Goal: Transaction & Acquisition: Obtain resource

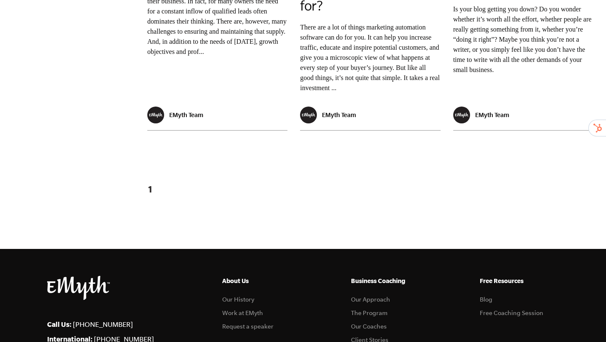
scroll to position [1627, 0]
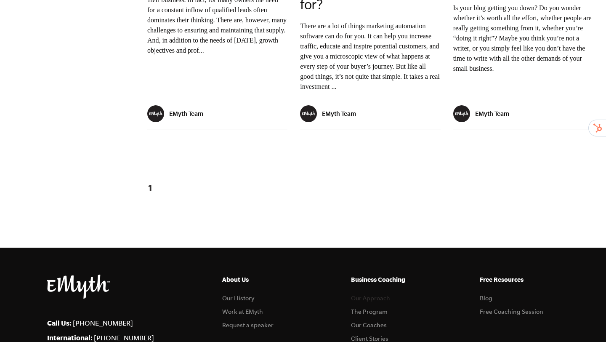
click at [364, 295] on link "Our Approach" at bounding box center [370, 298] width 39 height 7
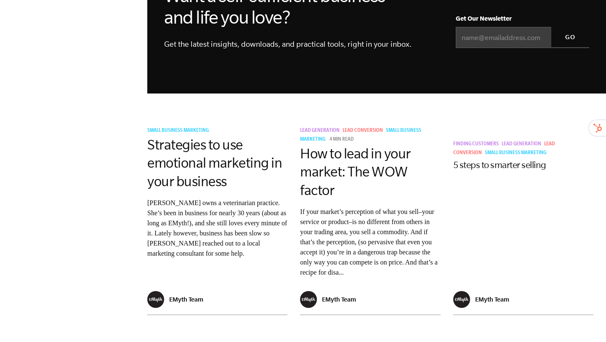
scroll to position [365, 0]
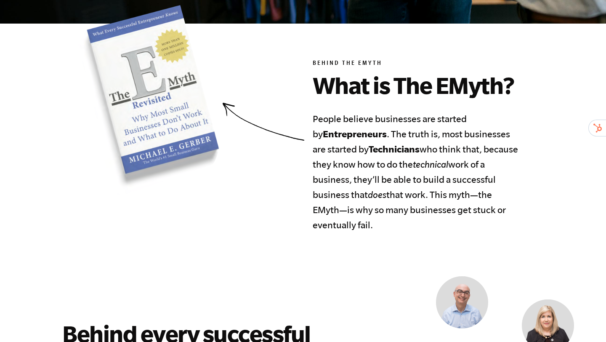
scroll to position [386, 0]
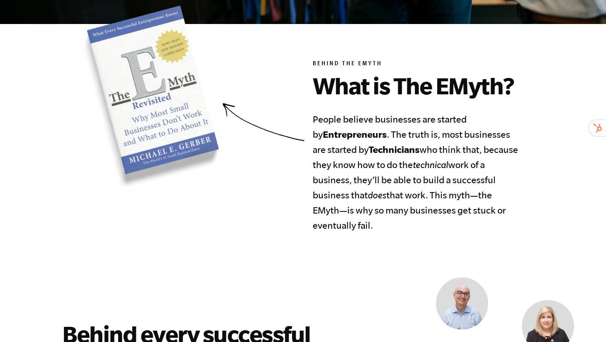
drag, startPoint x: 305, startPoint y: 125, endPoint x: 399, endPoint y: 223, distance: 135.8
click at [400, 223] on section "Behind the EMyth What is The EMyth? People believe businesses are started by En…" at bounding box center [303, 118] width 512 height 227
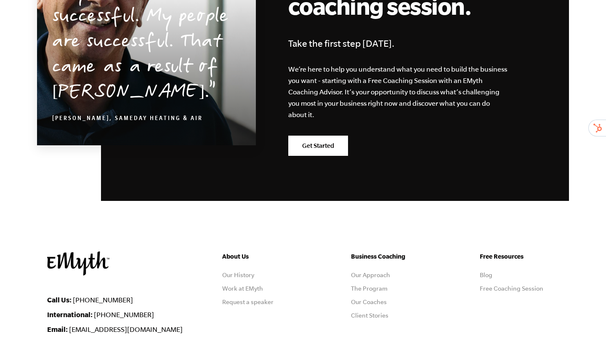
scroll to position [2690, 0]
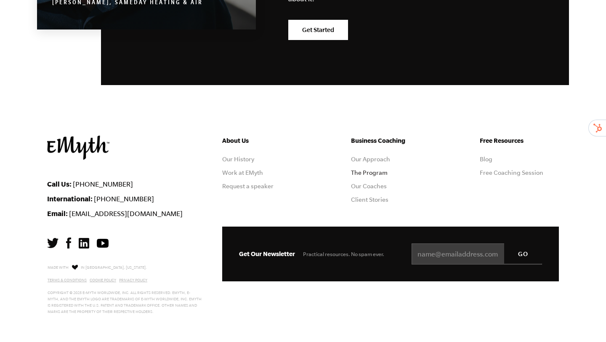
click at [358, 173] on link "The Program" at bounding box center [369, 172] width 37 height 7
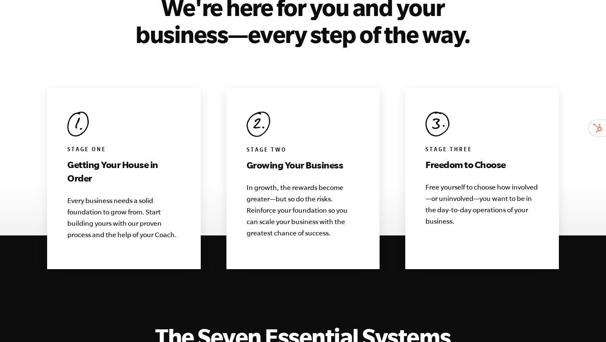
scroll to position [804, 0]
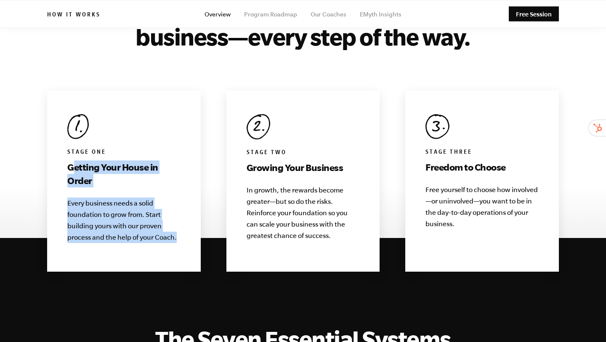
drag, startPoint x: 72, startPoint y: 155, endPoint x: 180, endPoint y: 240, distance: 137.6
click at [180, 239] on div "Stage One Getting Your House in Order Every business needs a solid foundation t…" at bounding box center [124, 181] width 154 height 181
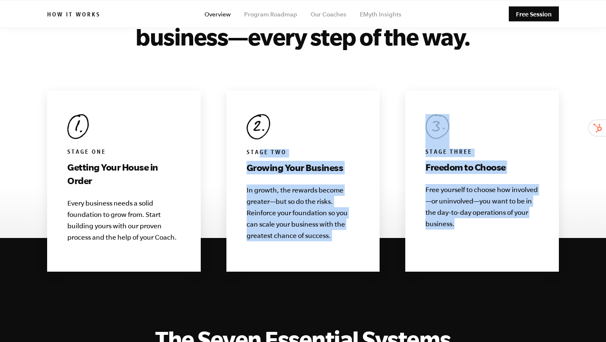
drag, startPoint x: 274, startPoint y: 146, endPoint x: 405, endPoint y: 239, distance: 160.9
click at [405, 239] on div "Stage One Getting Your House in Order Every business needs a solid foundation t…" at bounding box center [303, 181] width 512 height 181
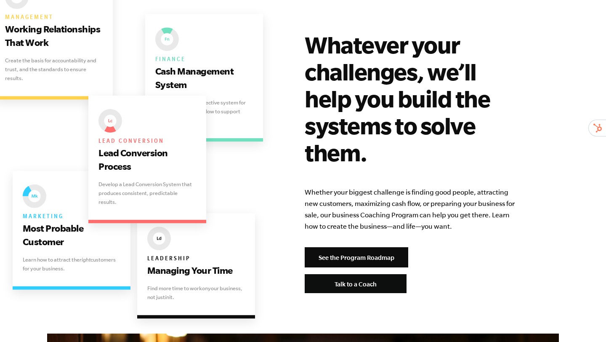
scroll to position [1722, 0]
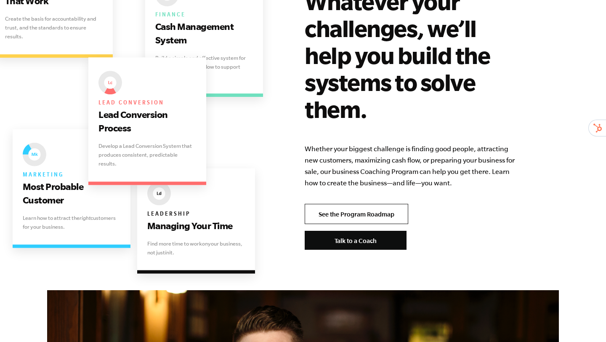
click at [346, 204] on link "See the Program Roadmap" at bounding box center [357, 214] width 104 height 20
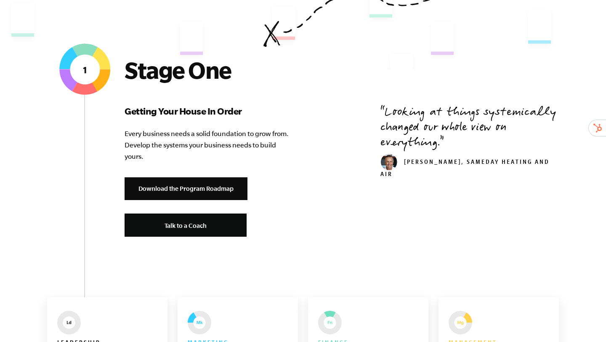
scroll to position [285, 0]
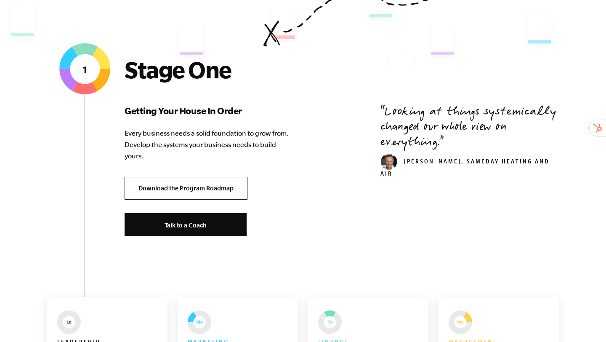
click at [203, 184] on link "Download the Program Roadmap" at bounding box center [186, 188] width 123 height 23
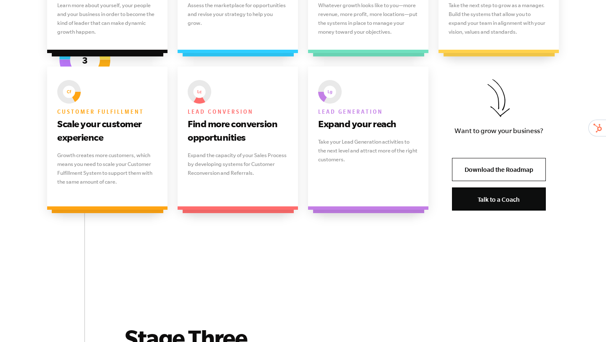
scroll to position [2419, 0]
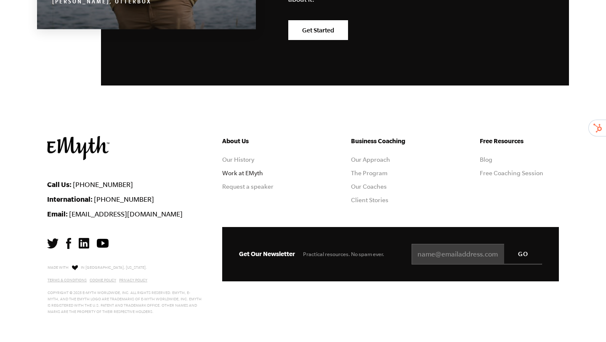
click at [252, 171] on link "Work at EMyth" at bounding box center [242, 173] width 41 height 7
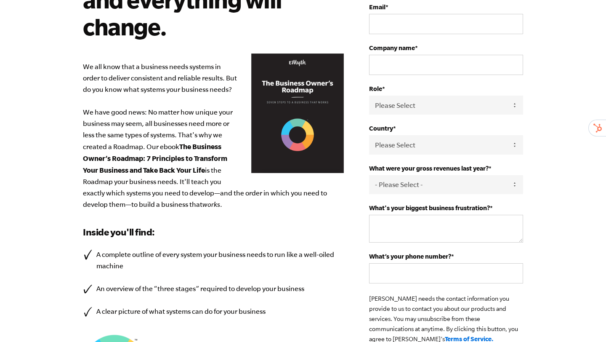
scroll to position [134, 0]
click at [421, 99] on select "Please Select Owner Partner / Co-Owner Executive Employee / Other" at bounding box center [446, 105] width 154 height 19
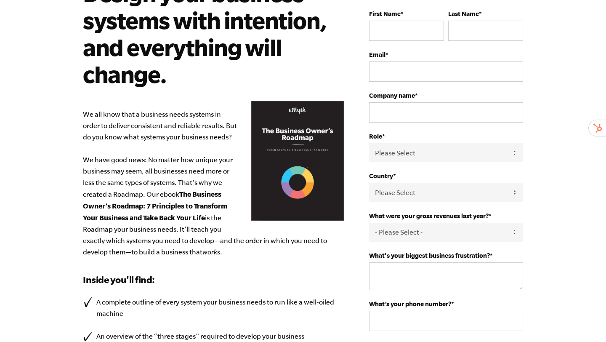
scroll to position [86, 0]
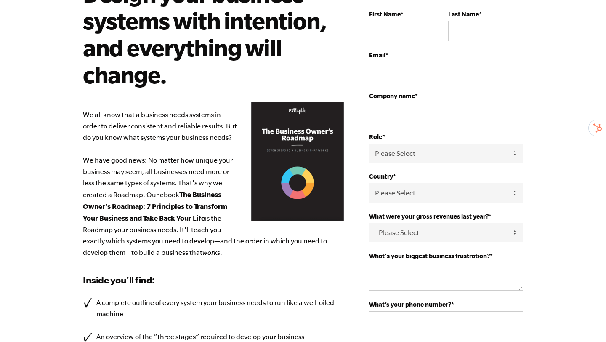
click at [429, 30] on input "First Name *" at bounding box center [406, 31] width 75 height 20
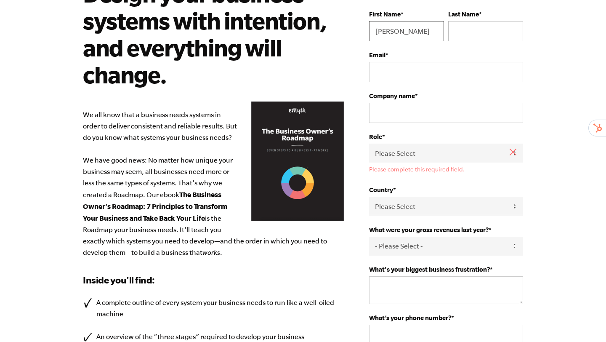
type input "doug"
click at [482, 33] on input "Last Name *" at bounding box center [485, 31] width 75 height 20
type input "pettit"
click at [454, 69] on input "Email *" at bounding box center [446, 72] width 154 height 20
type input "[EMAIL_ADDRESS][DOMAIN_NAME]"
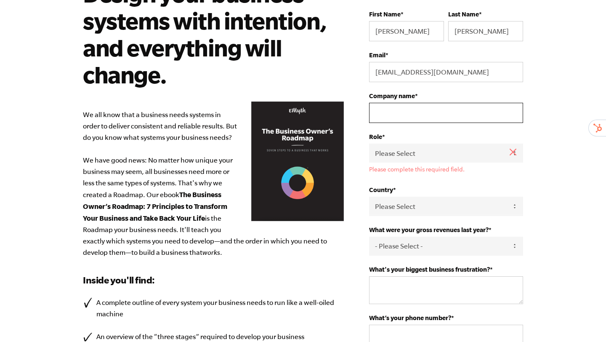
click at [431, 112] on input "Company name *" at bounding box center [446, 113] width 154 height 20
type input "n/a"
click at [413, 153] on select "Please Select Owner Partner / Co-Owner Executive Employee / Other" at bounding box center [446, 153] width 154 height 19
select select "Employee / Other"
click at [369, 144] on select "Please Select Owner Partner / Co-Owner Executive Employee / Other" at bounding box center [446, 153] width 154 height 19
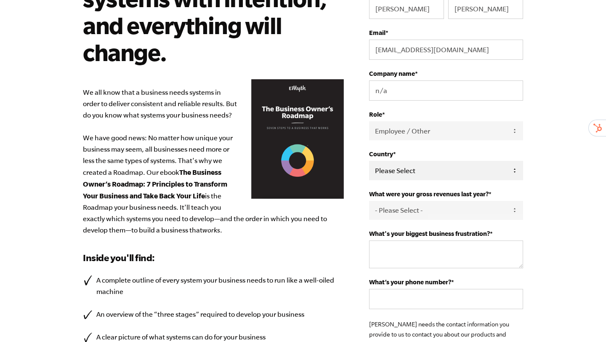
scroll to position [115, 0]
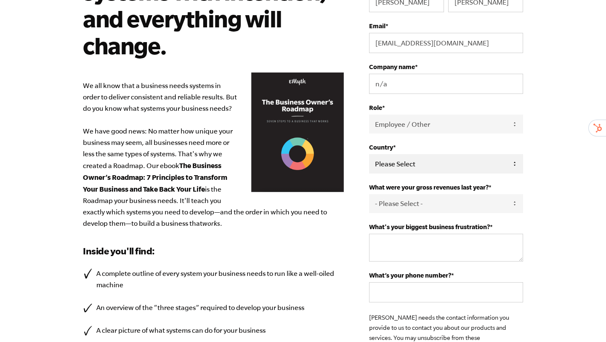
click at [427, 155] on select "Please Select United States Afghanistan Åland Islands Albania Algeria American …" at bounding box center [446, 163] width 154 height 19
select select "Ireland"
click at [369, 155] on select "Please Select United States Afghanistan Åland Islands Albania Algeria American …" at bounding box center [446, 163] width 154 height 19
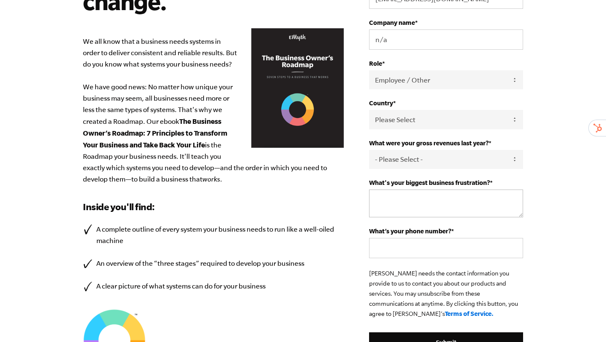
scroll to position [176, 0]
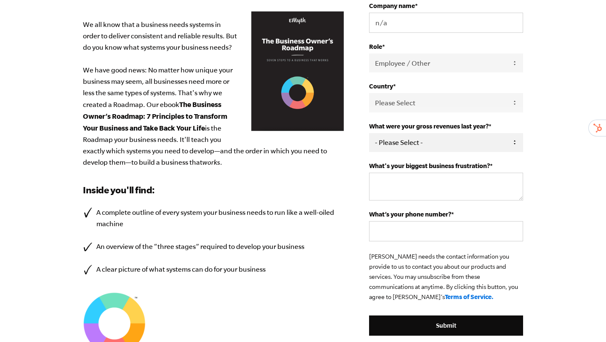
click at [416, 148] on select "- Please Select - 0-75K 76-150K 151-275K 276-500K 501-750K 751-1M 1-2.5M 2.5-5M…" at bounding box center [446, 142] width 154 height 19
select select "0-75K"
click at [369, 134] on select "- Please Select - 0-75K 76-150K 151-275K 276-500K 501-750K 751-1M 1-2.5M 2.5-5M…" at bounding box center [446, 142] width 154 height 19
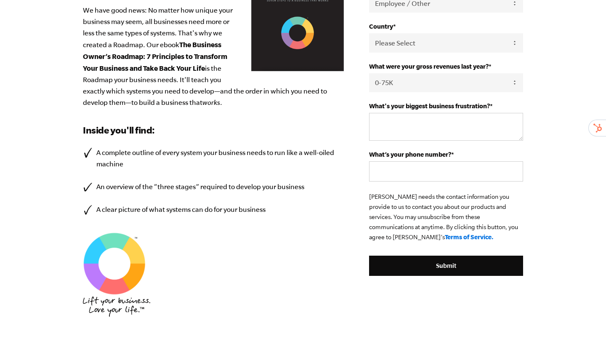
scroll to position [235, 0]
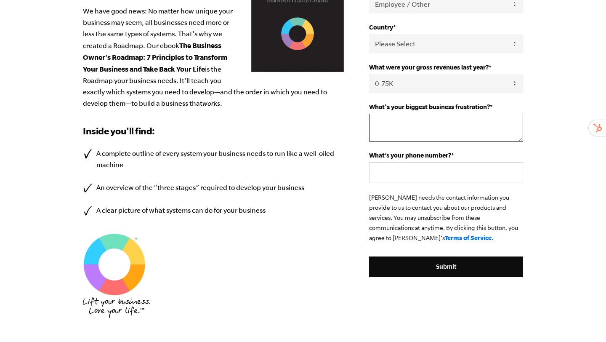
click at [452, 133] on textarea "What's your biggest business frustration? *" at bounding box center [446, 128] width 154 height 28
type textarea "-"
click at [430, 173] on input "What’s your phone number? *" at bounding box center [446, 172] width 154 height 20
type input "-"
click at [400, 263] on form "First Name * doug Last Name * pettit Email * d.h.p1999@gmail.com Company name *…" at bounding box center [446, 68] width 154 height 415
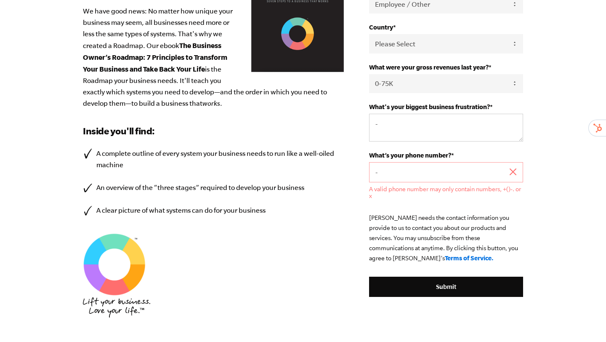
click at [412, 162] on div "What’s your phone number? * - A valid phone number may only contain numbers, +(…" at bounding box center [446, 176] width 154 height 48
click at [405, 176] on input "-" at bounding box center [446, 172] width 154 height 20
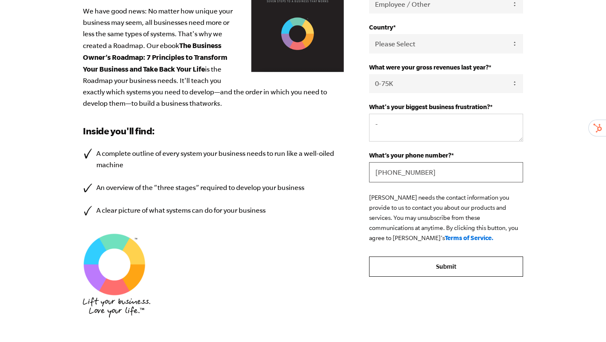
type input "+353872056326"
click at [433, 262] on input "Submit" at bounding box center [446, 266] width 154 height 20
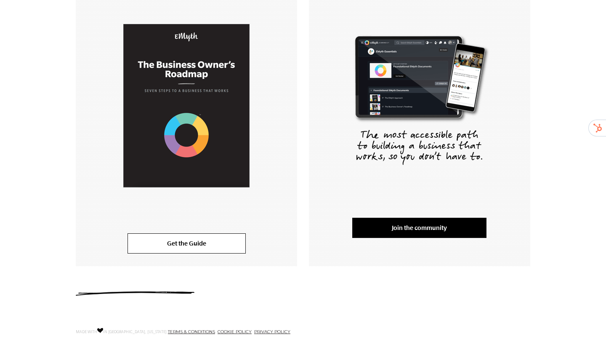
scroll to position [183, 0]
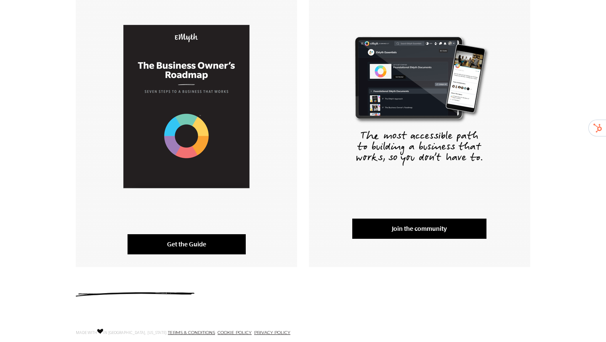
click at [195, 237] on link "Get the Guide" at bounding box center [187, 244] width 118 height 20
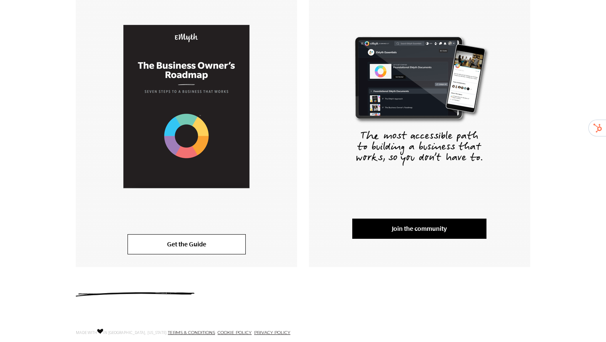
scroll to position [232, 0]
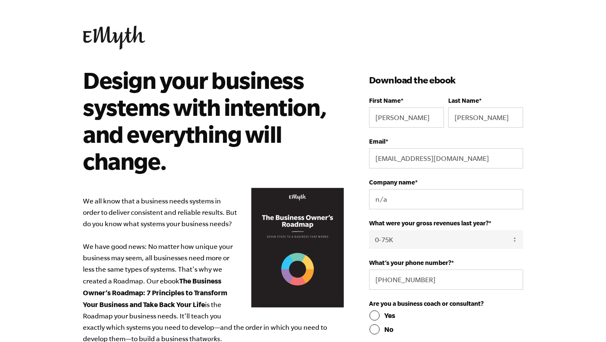
select select "0-75K"
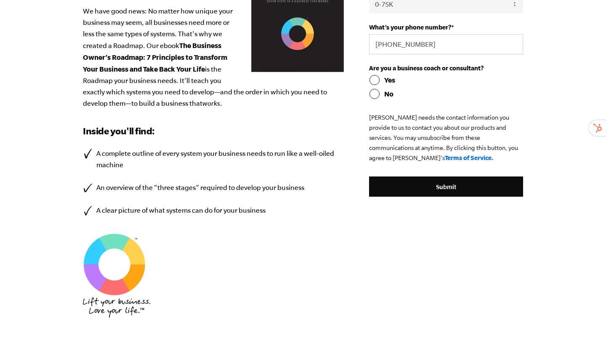
scroll to position [343, 0]
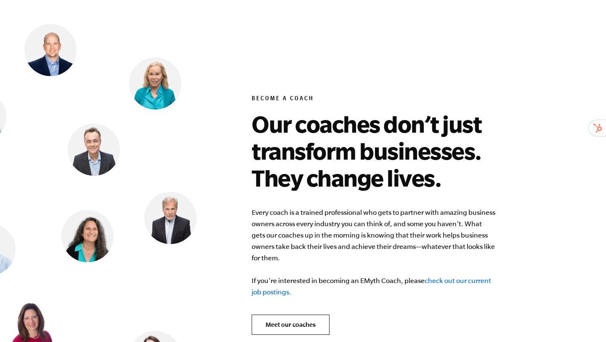
scroll to position [3177, 0]
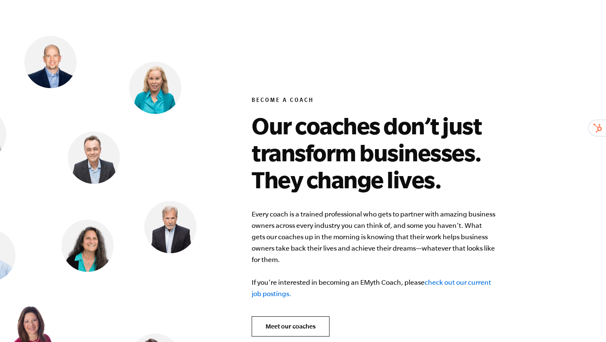
click at [273, 281] on link "check out our current job postings." at bounding box center [372, 287] width 240 height 19
